Goal: Task Accomplishment & Management: Manage account settings

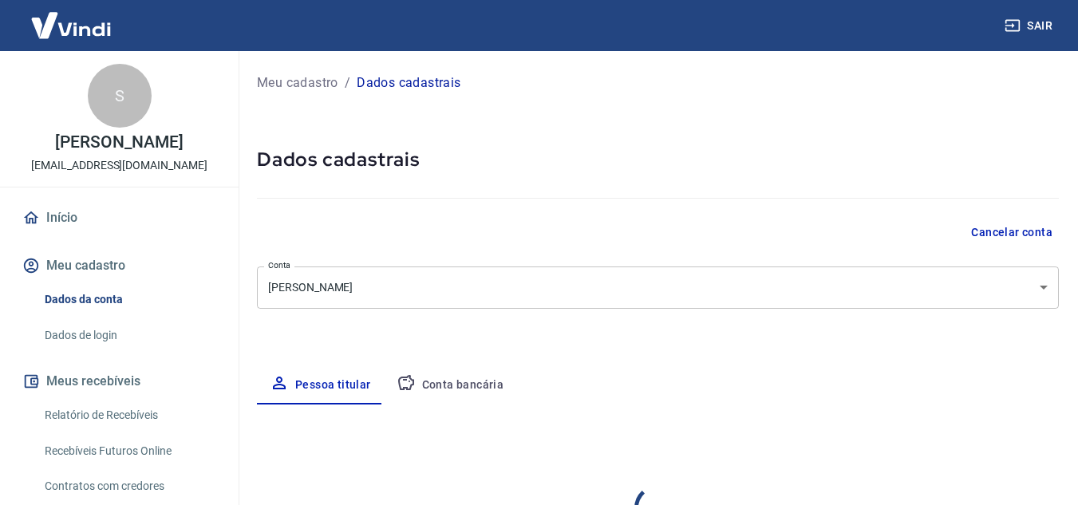
select select "MG"
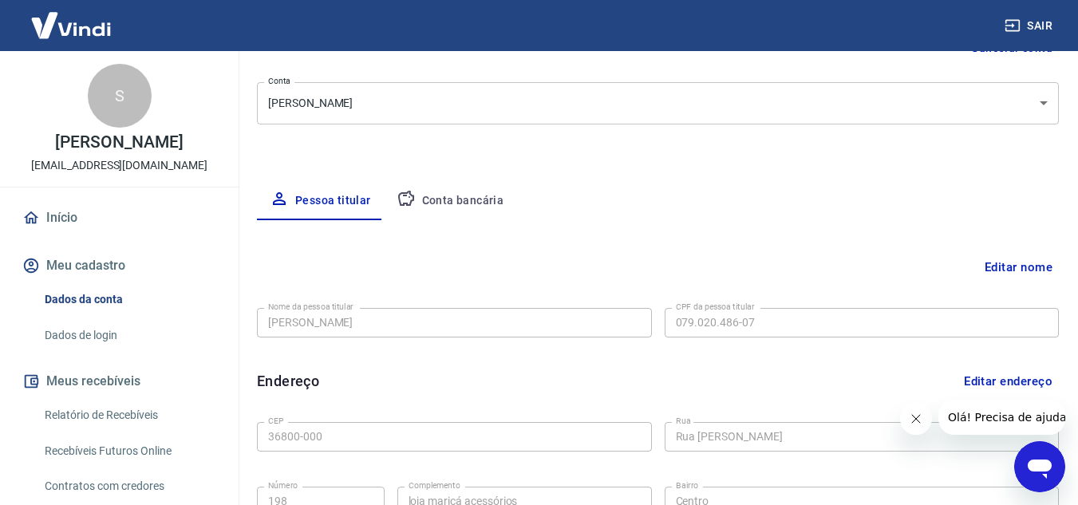
scroll to position [227, 0]
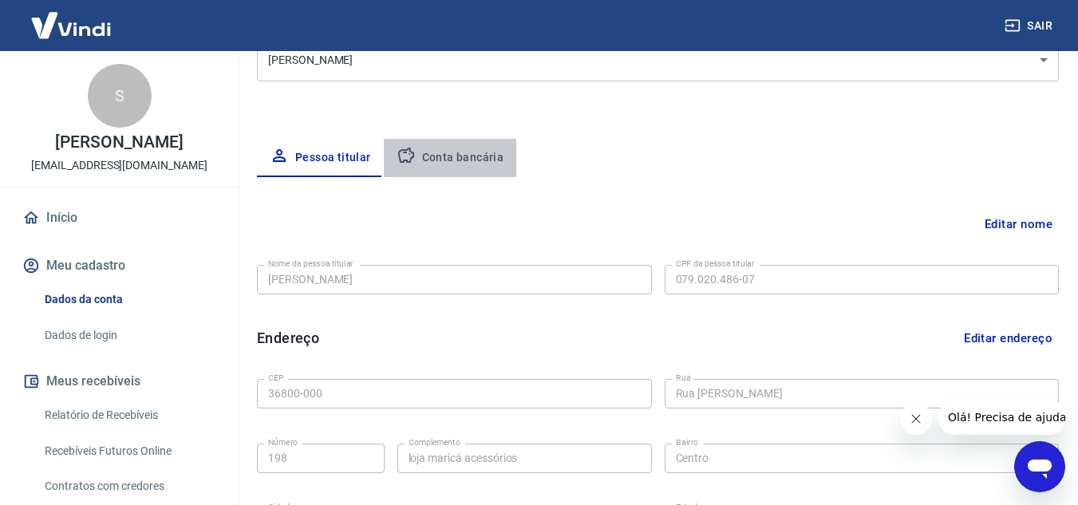
click at [472, 158] on button "Conta bancária" at bounding box center [450, 158] width 133 height 38
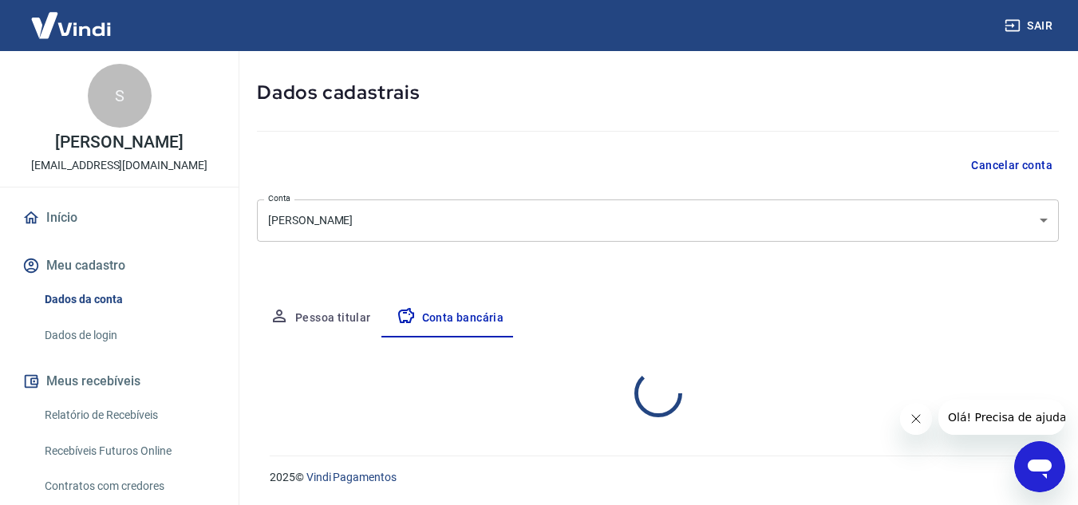
select select "1"
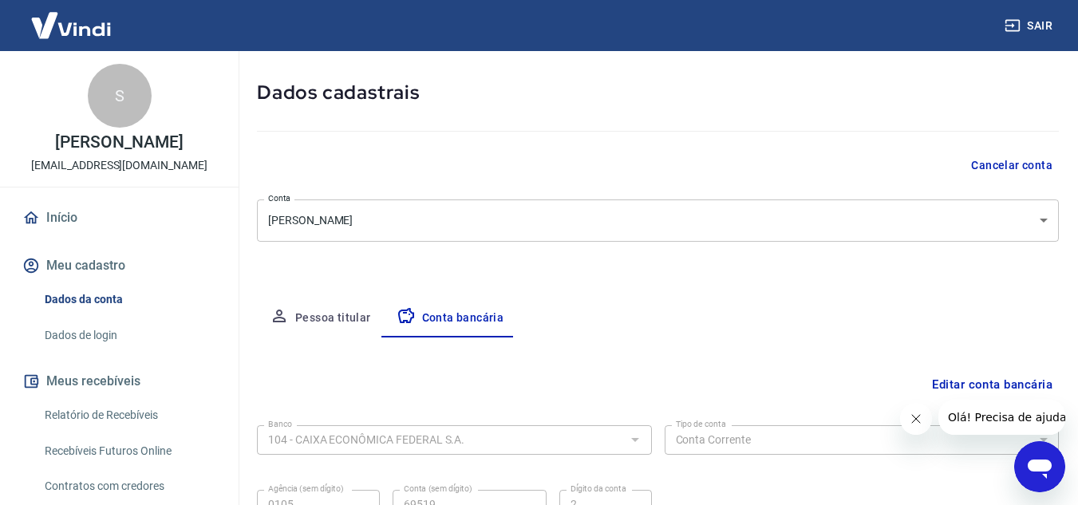
scroll to position [222, 0]
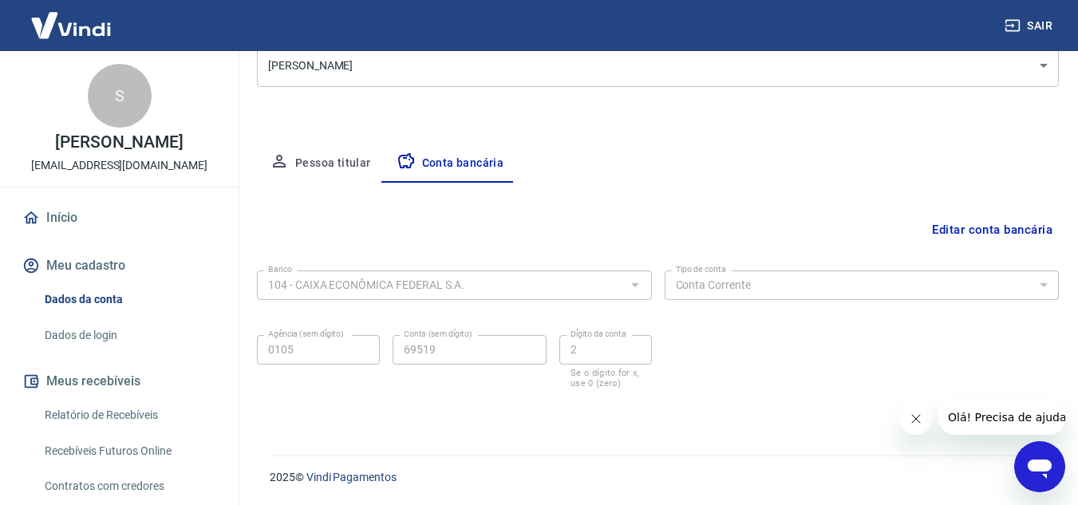
click at [982, 222] on button "Editar conta bancária" at bounding box center [992, 230] width 133 height 30
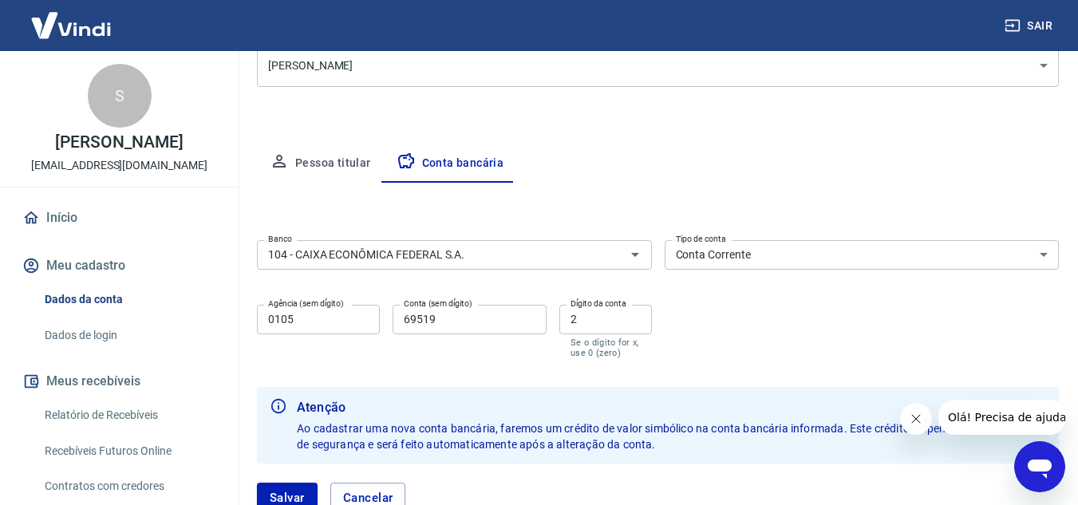
click at [344, 161] on button "Pessoa titular" at bounding box center [320, 163] width 127 height 38
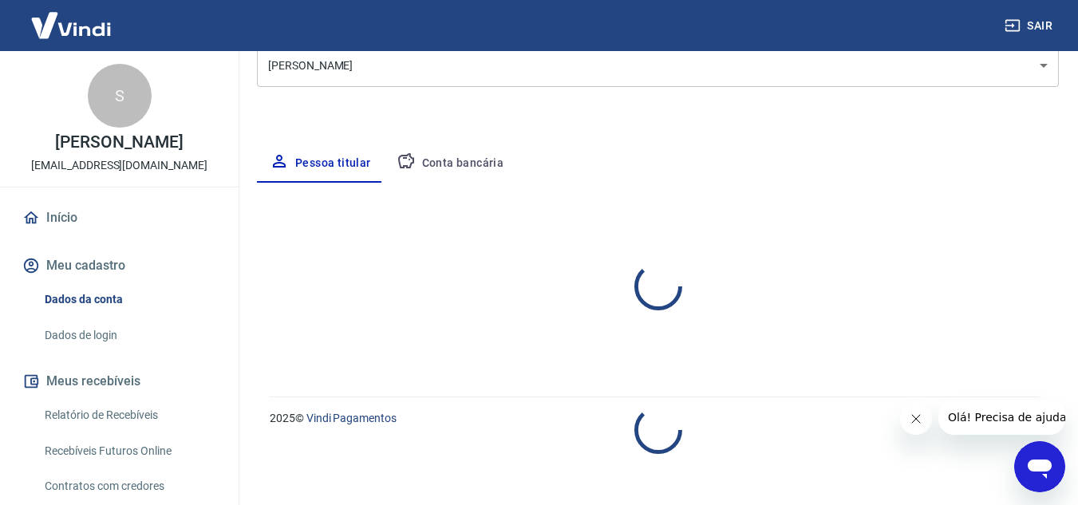
select select "MG"
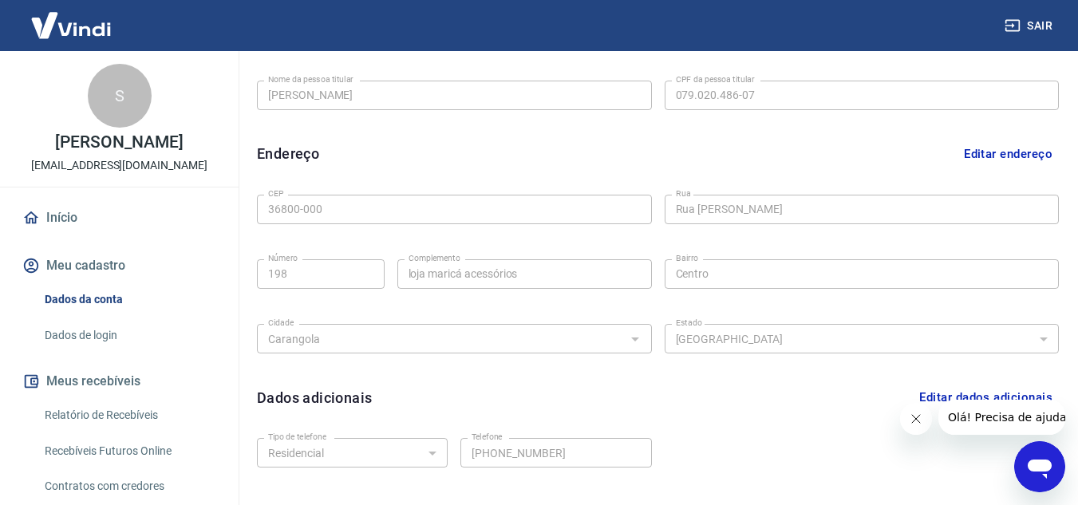
scroll to position [350, 0]
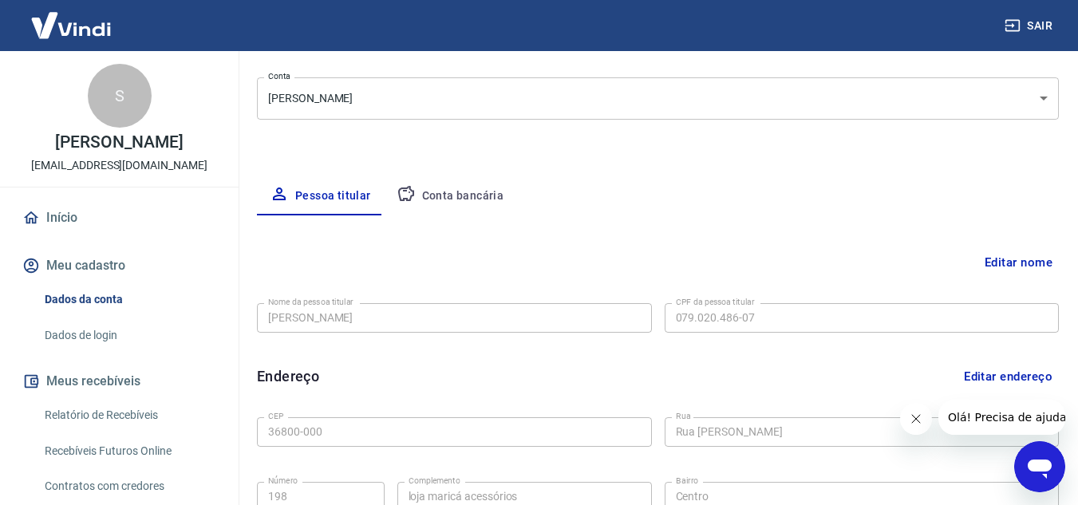
click at [470, 188] on button "Conta bancária" at bounding box center [450, 196] width 133 height 38
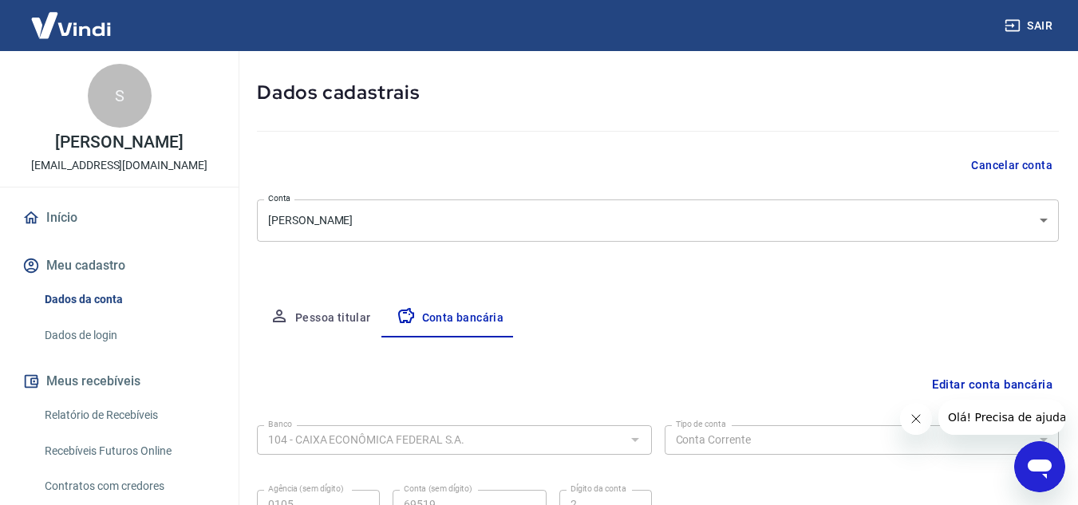
scroll to position [189, 0]
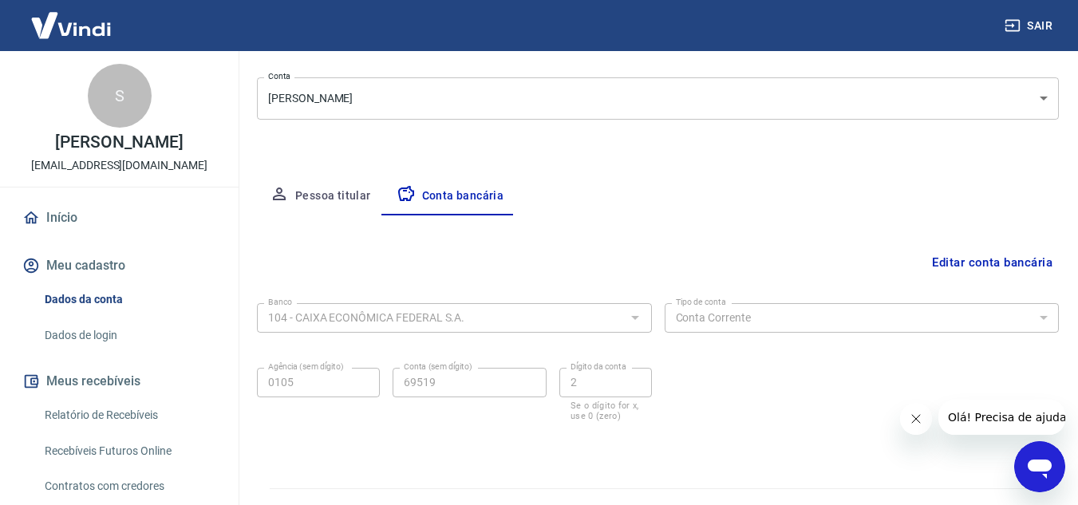
click at [983, 259] on button "Editar conta bancária" at bounding box center [992, 262] width 133 height 30
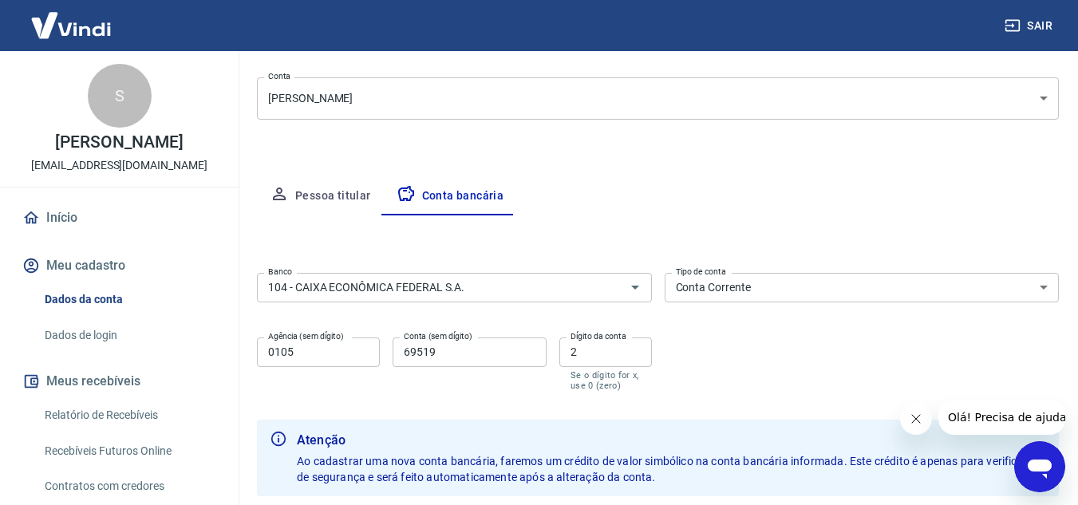
click at [1049, 283] on select "Conta Corrente Conta Poupança" at bounding box center [862, 288] width 395 height 30
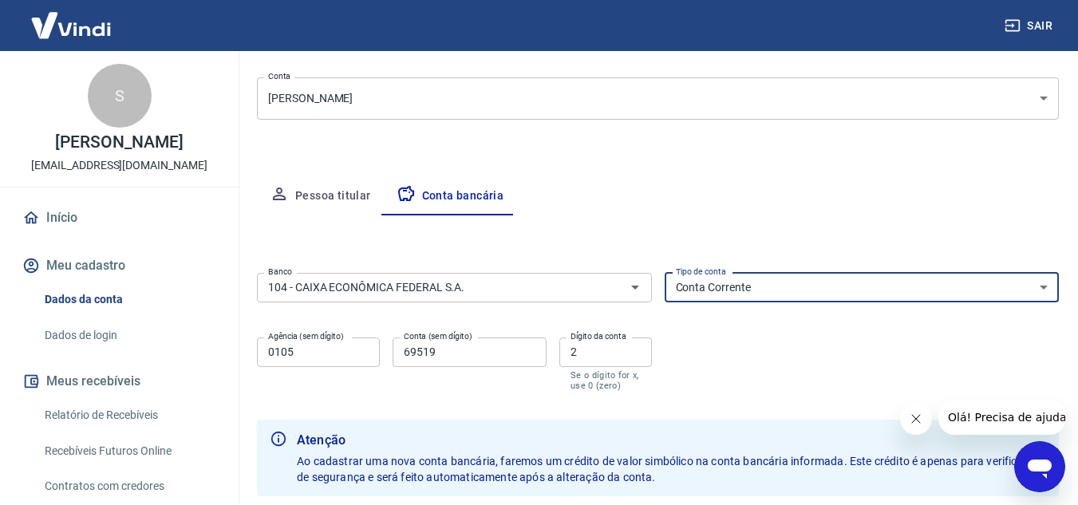
select select "3"
click at [665, 273] on select "Conta Corrente Conta Poupança" at bounding box center [862, 288] width 395 height 30
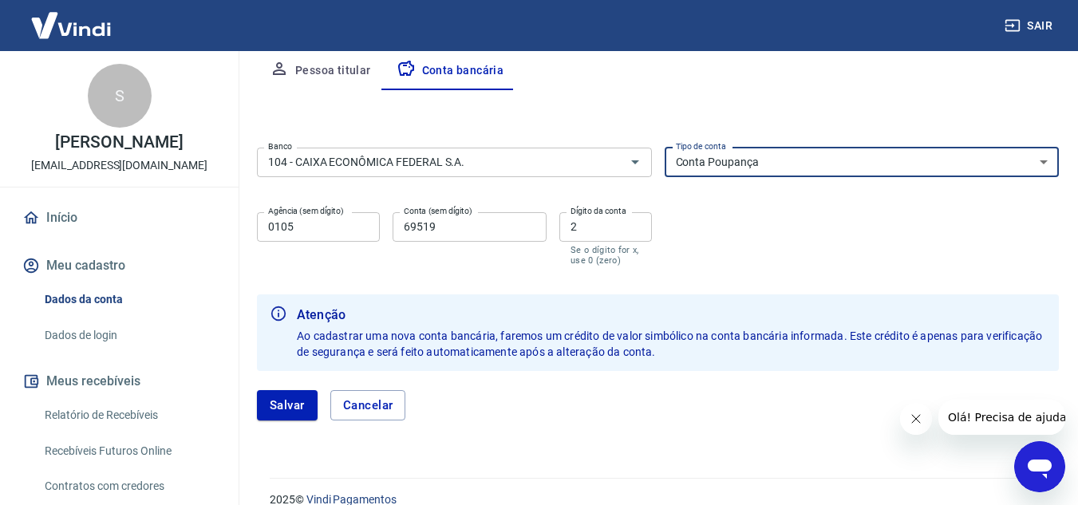
scroll to position [337, 0]
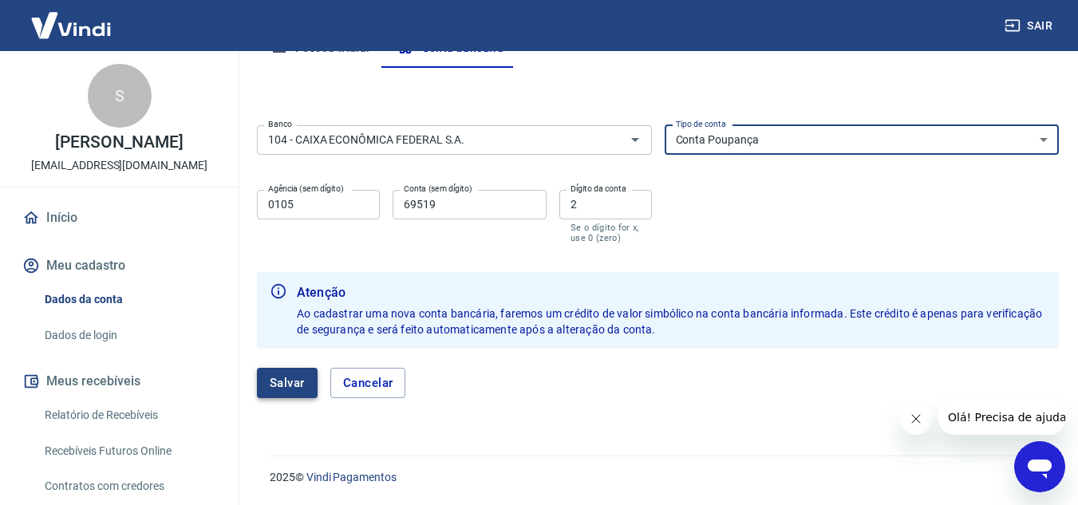
click at [296, 378] on button "Salvar" at bounding box center [287, 383] width 61 height 30
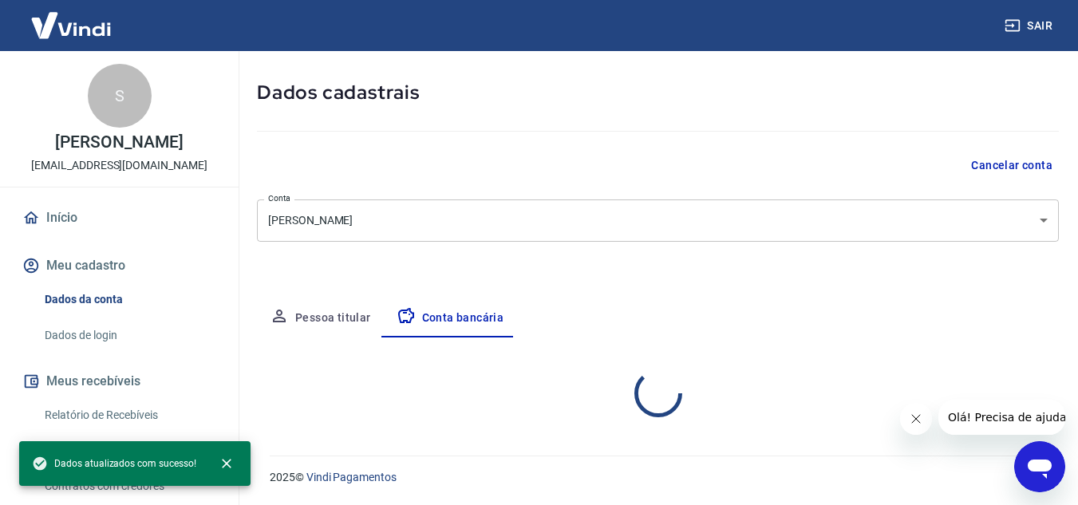
scroll to position [222, 0]
select select "3"
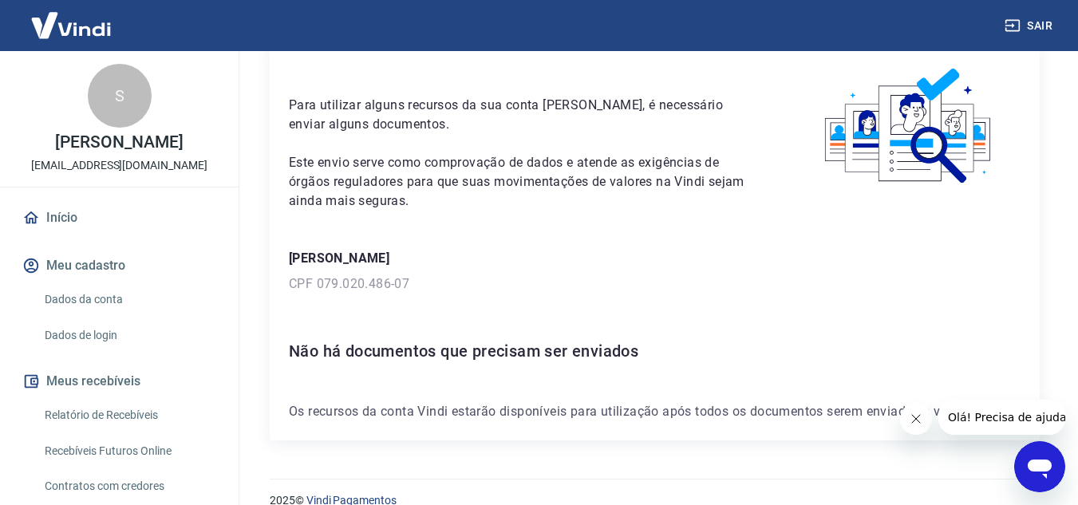
scroll to position [93, 0]
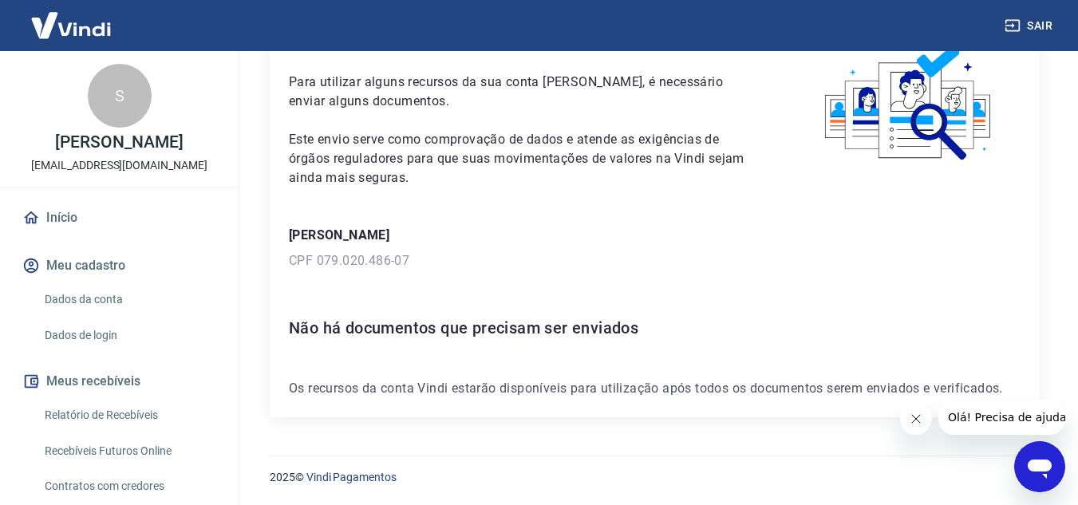
drag, startPoint x: 1084, startPoint y: 309, endPoint x: 119, endPoint y: 25, distance: 1005.7
click at [371, 228] on p "[PERSON_NAME]" at bounding box center [655, 235] width 732 height 19
click at [373, 249] on div "Sarah Mendes Oliveira CPF 079.020.486-07" at bounding box center [655, 248] width 732 height 45
click at [565, 328] on h6 "Não há documentos que precisam ser enviados" at bounding box center [655, 328] width 732 height 26
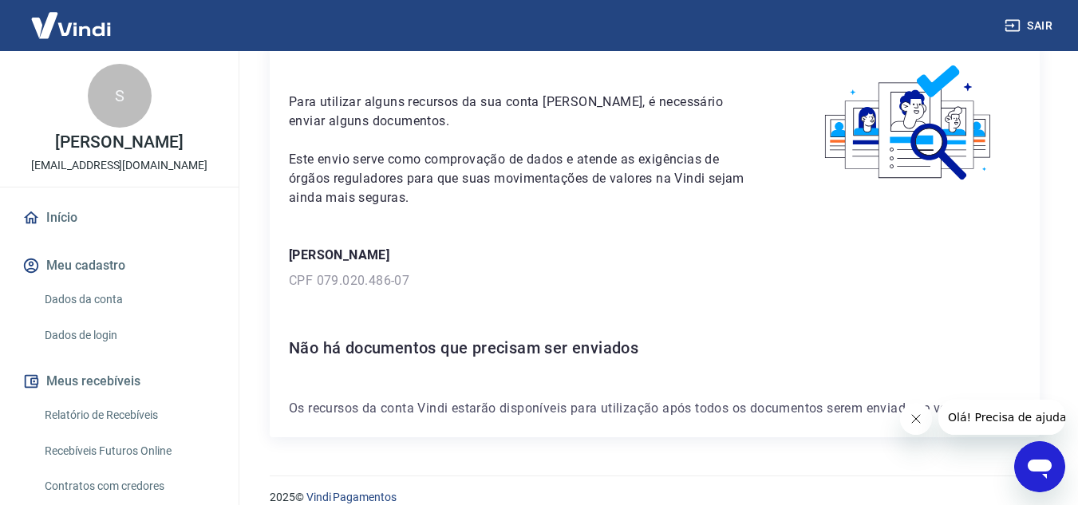
scroll to position [93, 0]
